Goal: Use online tool/utility: Use online tool/utility

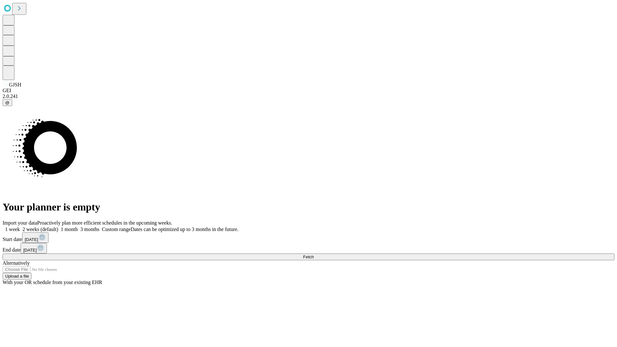
click at [314, 255] on span "Fetch" at bounding box center [308, 257] width 11 height 5
